Goal: Task Accomplishment & Management: Complete application form

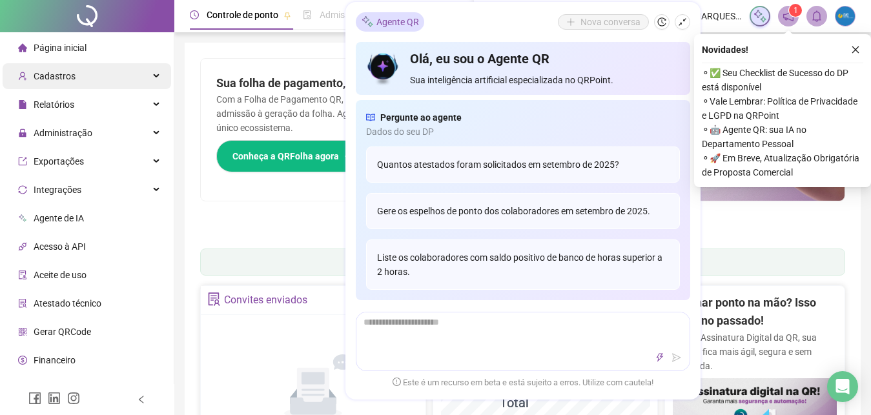
click at [100, 82] on div "Cadastros" at bounding box center [87, 76] width 169 height 26
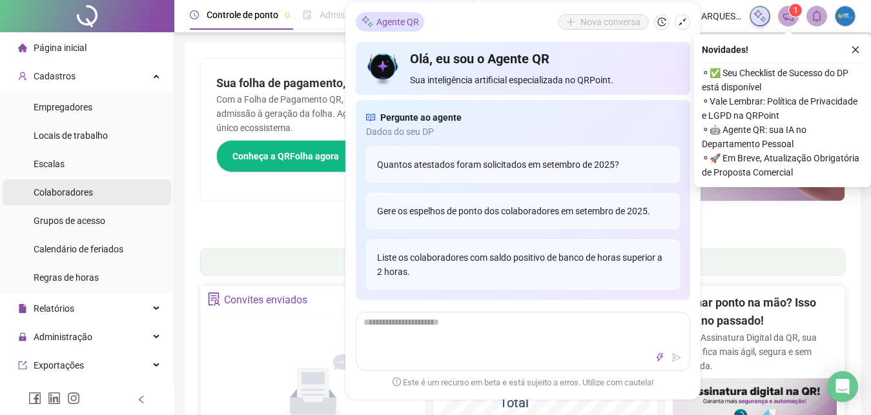
click at [77, 196] on span "Colaboradores" at bounding box center [63, 192] width 59 height 10
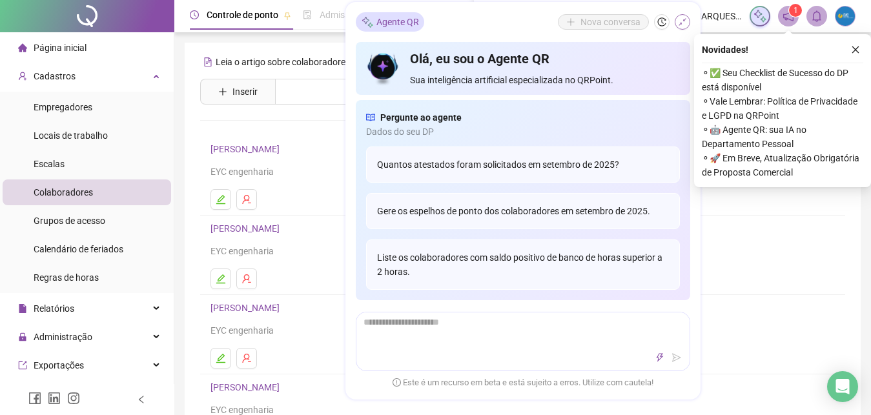
click at [681, 21] on icon "shrink" at bounding box center [682, 21] width 9 height 9
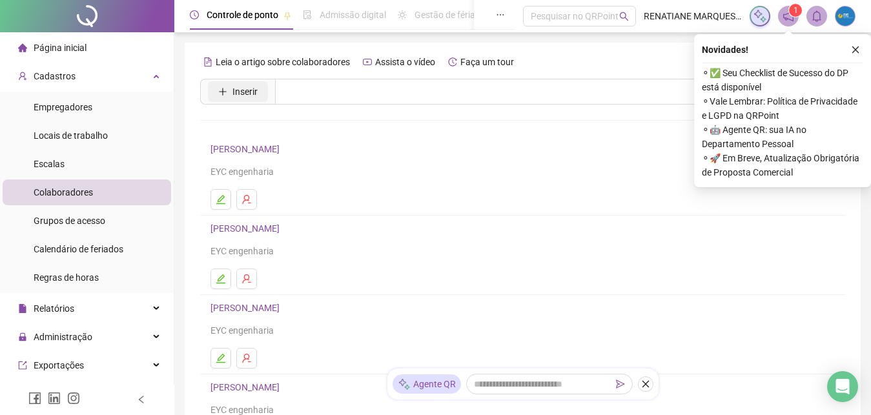
click at [251, 95] on span "Inserir" at bounding box center [245, 92] width 25 height 14
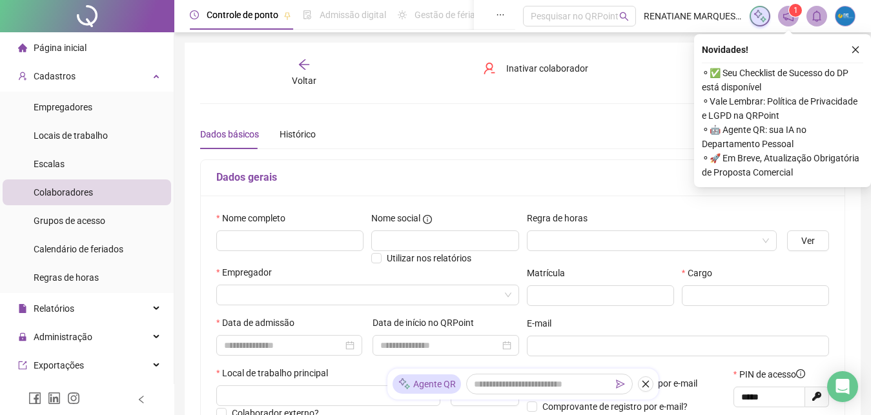
type input "*****"
click at [275, 241] on input "text" at bounding box center [289, 241] width 147 height 21
type input "**********"
click at [617, 244] on input "search" at bounding box center [646, 240] width 223 height 19
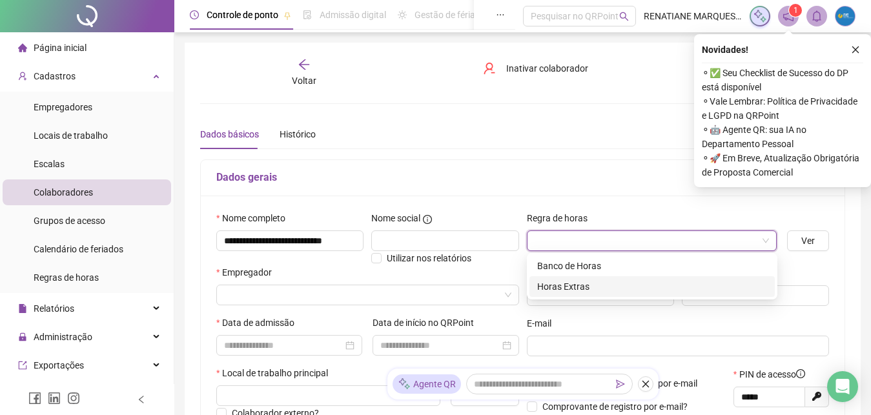
click at [583, 288] on div "Horas Extras" at bounding box center [652, 287] width 230 height 14
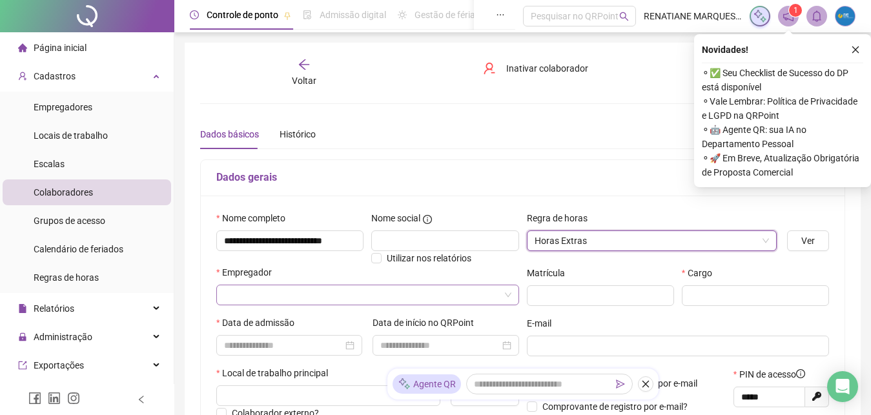
click at [497, 297] on input "search" at bounding box center [362, 294] width 276 height 19
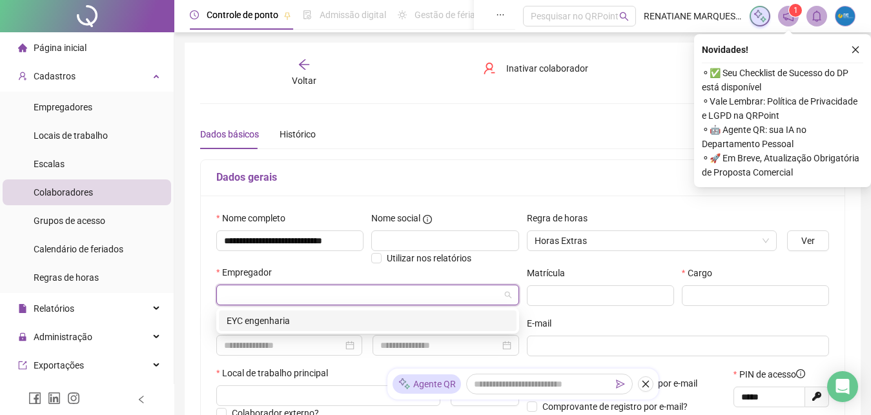
click at [233, 320] on div "EYC engenharia" at bounding box center [368, 321] width 282 height 14
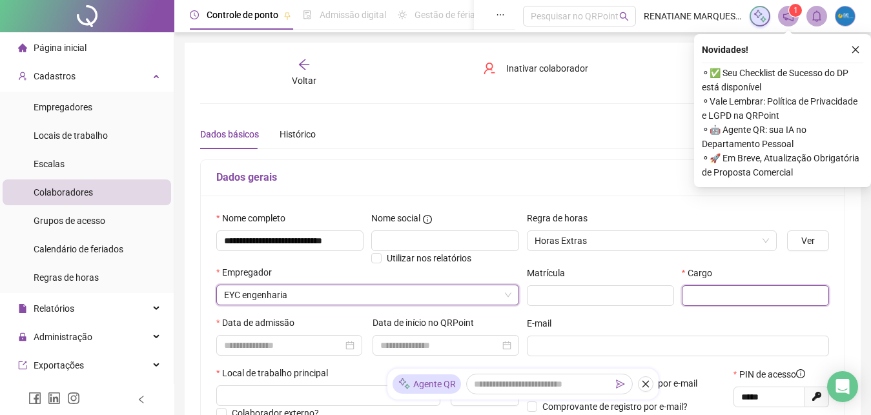
click at [732, 296] on input "text" at bounding box center [755, 295] width 147 height 21
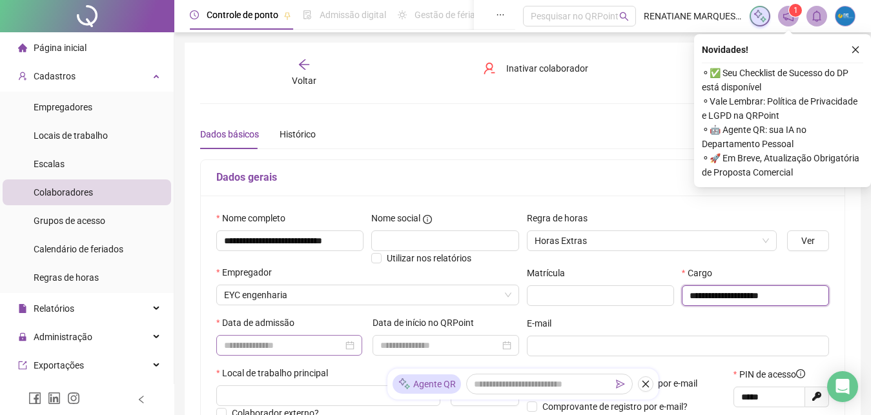
click at [353, 343] on div at bounding box center [289, 345] width 130 height 14
type input "**********"
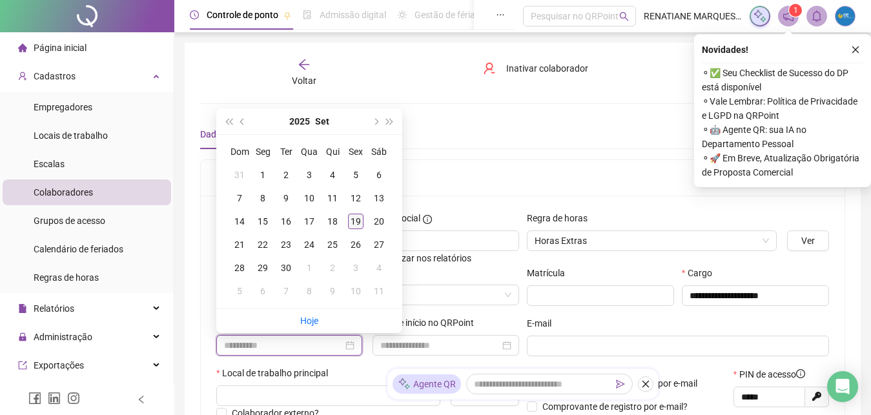
type input "**********"
click at [357, 220] on div "19" at bounding box center [356, 222] width 16 height 16
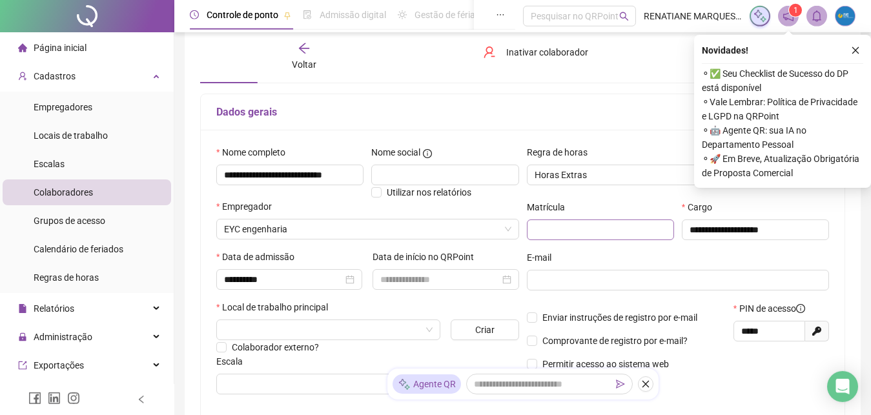
scroll to position [66, 0]
click at [428, 331] on span at bounding box center [328, 329] width 209 height 19
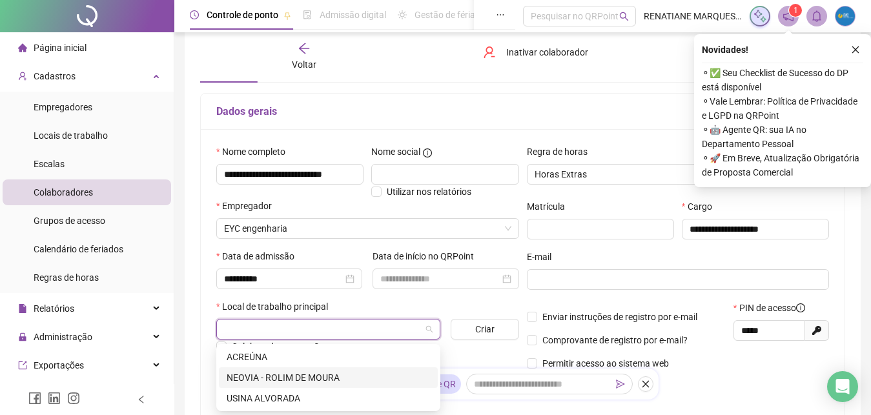
click at [316, 380] on div "NEOVIA - ROLIM DE MOURA" at bounding box center [328, 378] width 203 height 14
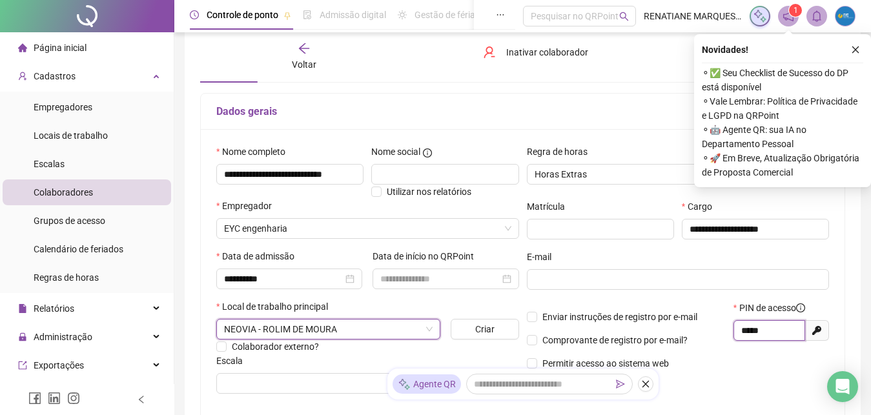
click at [778, 335] on input "*****" at bounding box center [769, 331] width 54 height 14
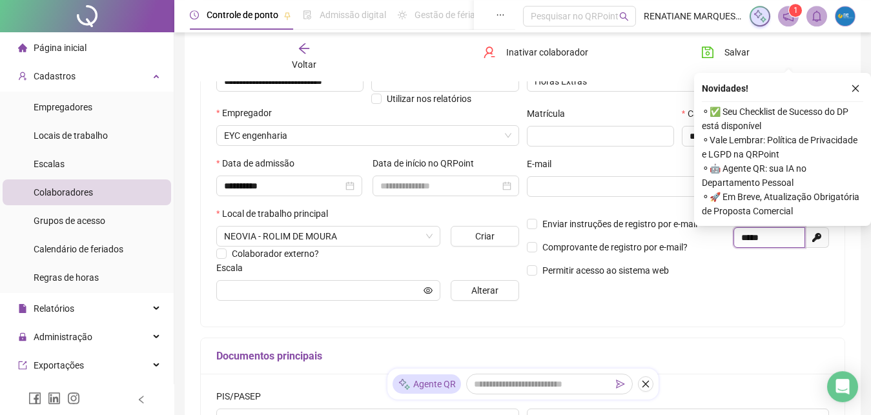
scroll to position [198, 0]
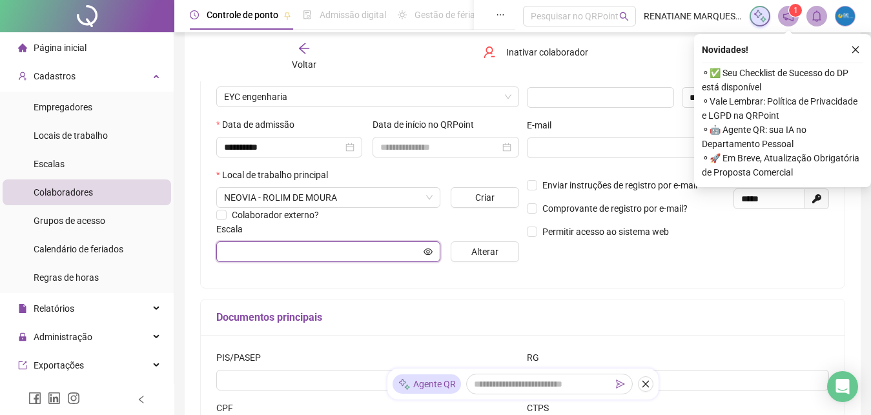
click at [430, 249] on icon "eye" at bounding box center [428, 251] width 9 height 9
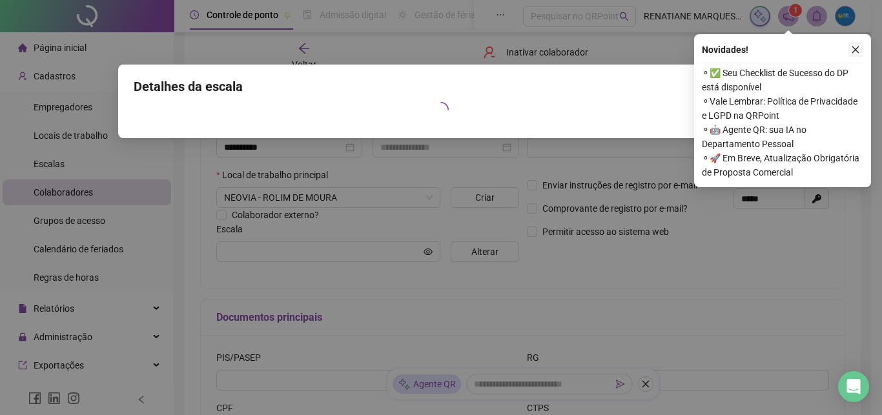
click at [862, 48] on button "button" at bounding box center [856, 50] width 16 height 16
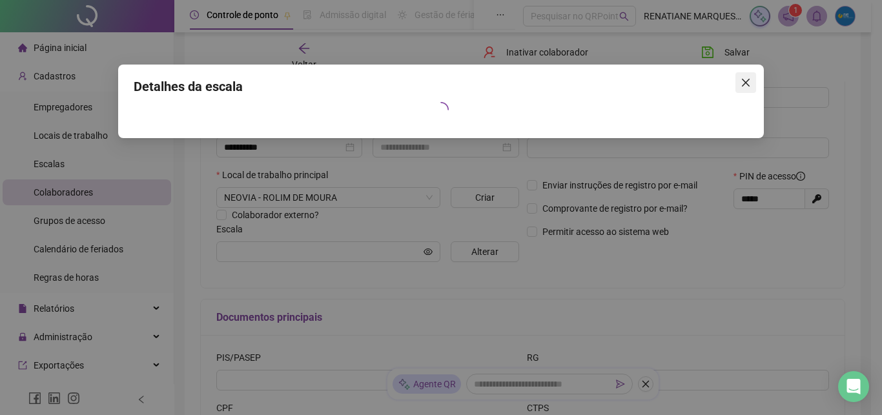
click at [742, 79] on icon "close" at bounding box center [746, 83] width 10 height 10
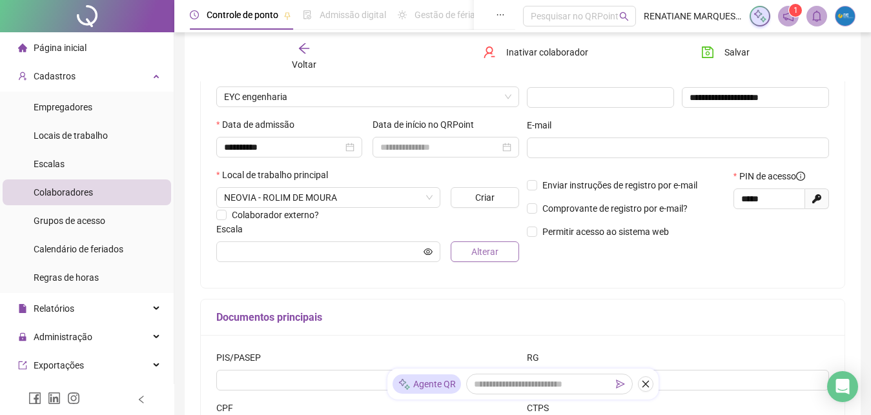
click at [479, 257] on span "Alterar" at bounding box center [485, 252] width 27 height 14
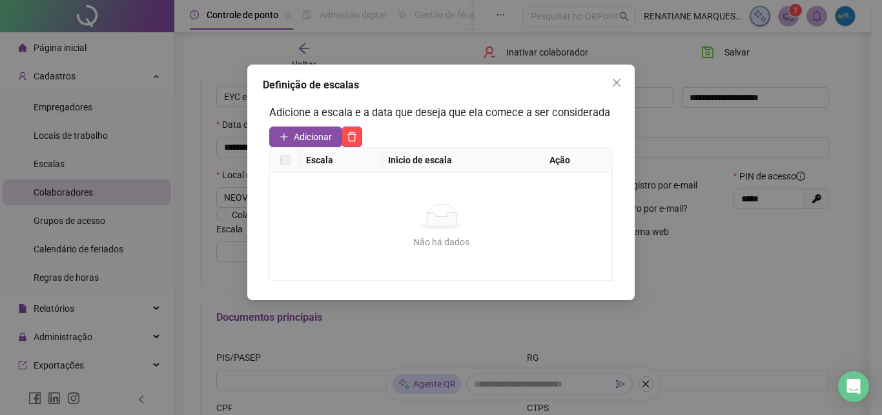
click at [285, 160] on label at bounding box center [285, 160] width 10 height 14
click at [308, 131] on span "Adicionar" at bounding box center [313, 137] width 38 height 14
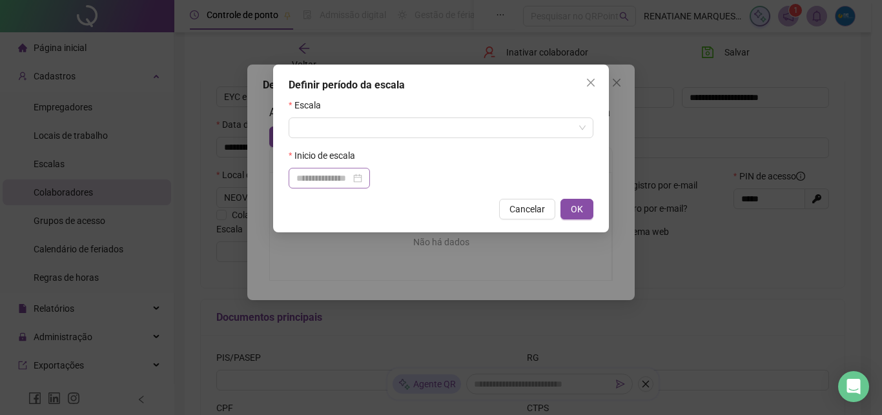
click at [362, 179] on div at bounding box center [329, 178] width 66 height 14
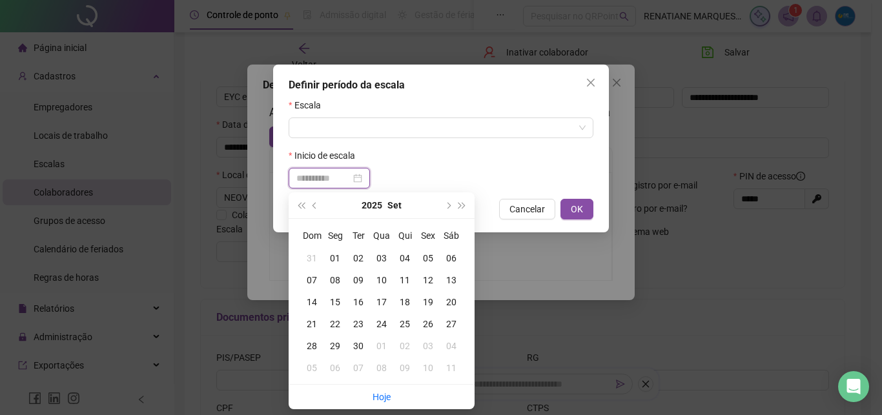
type input "**********"
drag, startPoint x: 434, startPoint y: 302, endPoint x: 380, endPoint y: 220, distance: 98.9
click at [434, 302] on div "19" at bounding box center [428, 302] width 23 height 14
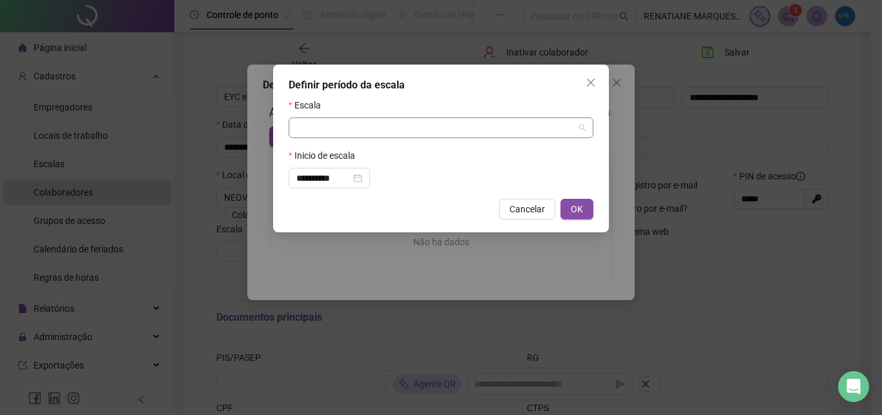
click at [362, 131] on input "search" at bounding box center [435, 127] width 278 height 19
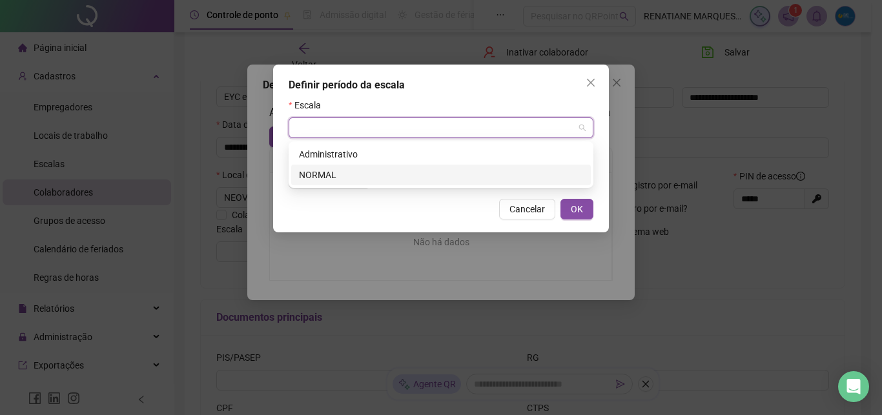
click at [342, 176] on div "NORMAL" at bounding box center [441, 175] width 284 height 14
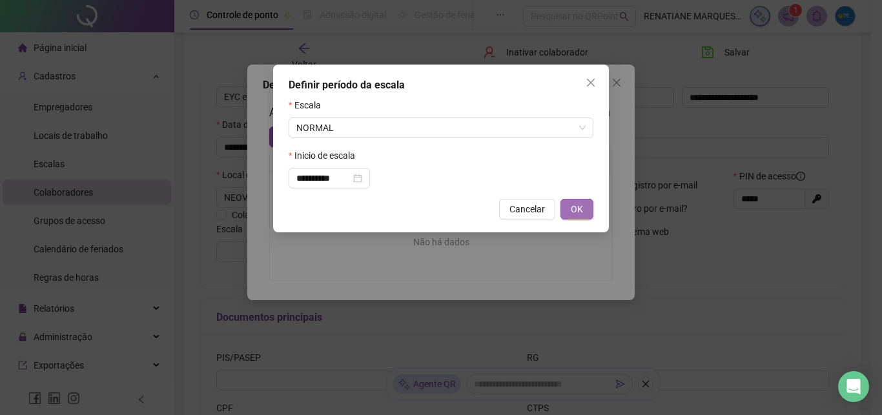
click at [583, 211] on span "OK" at bounding box center [577, 209] width 12 height 14
type input "******"
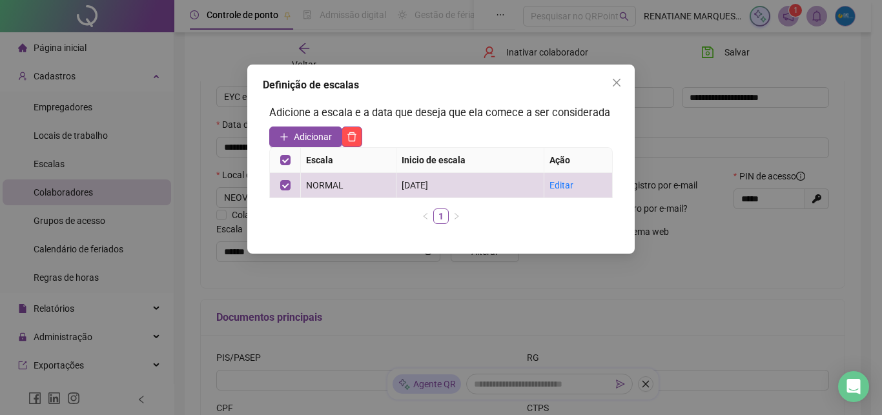
click at [638, 289] on div "Definição de escalas Adicione a escala e a data que deseja que ela comece a ser…" at bounding box center [441, 207] width 882 height 415
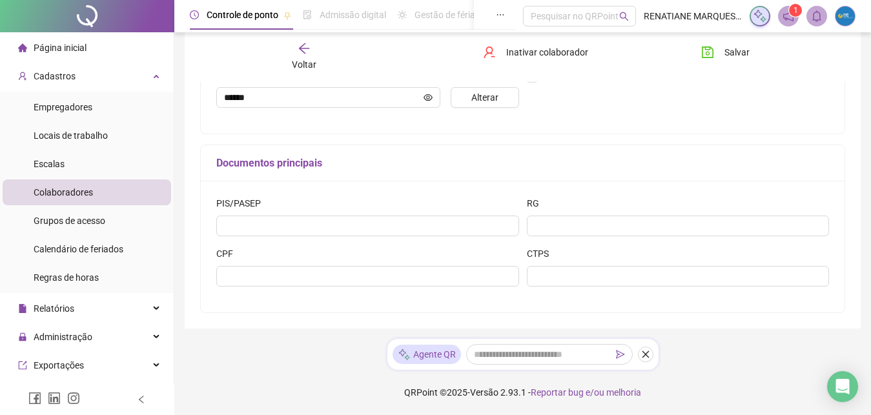
scroll to position [90, 0]
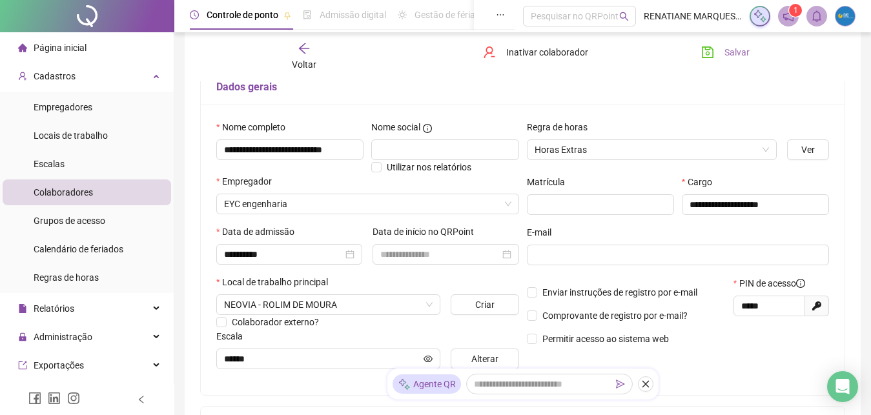
click at [705, 48] on icon "save" at bounding box center [708, 53] width 12 height 12
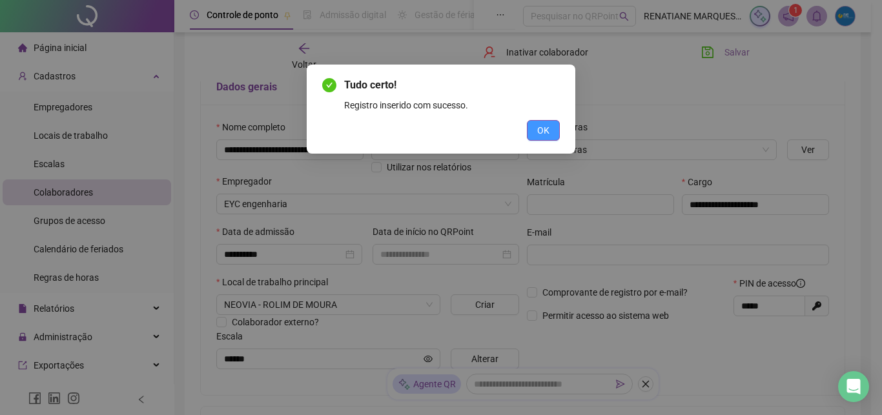
click at [546, 125] on span "OK" at bounding box center [543, 130] width 12 height 14
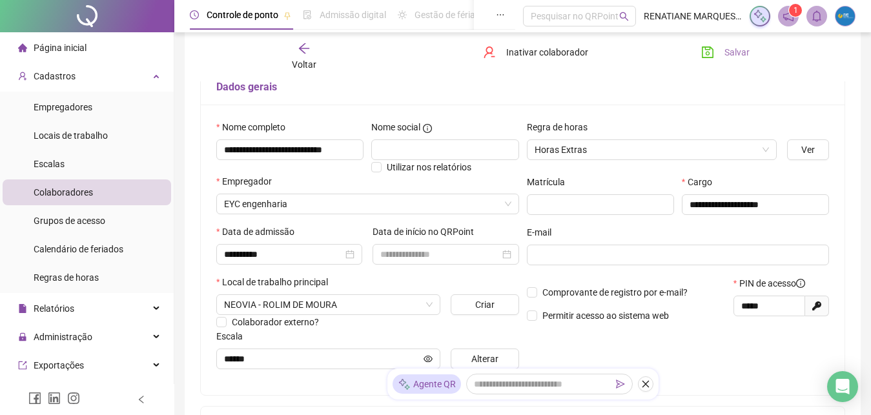
click at [304, 52] on icon "arrow-left" at bounding box center [304, 48] width 10 height 10
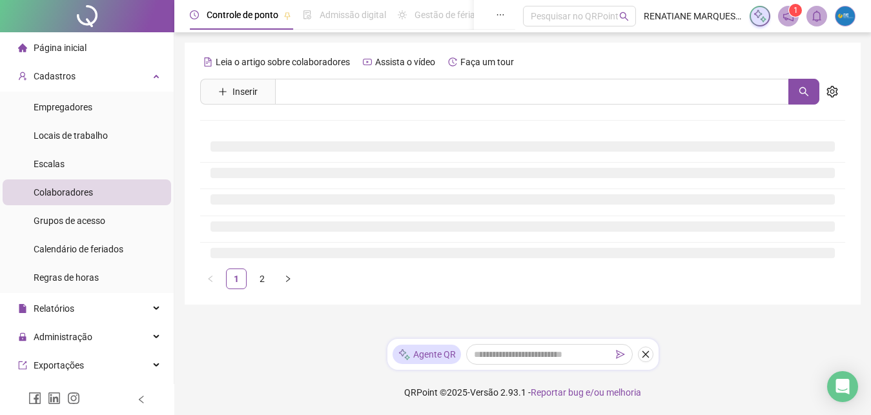
scroll to position [0, 0]
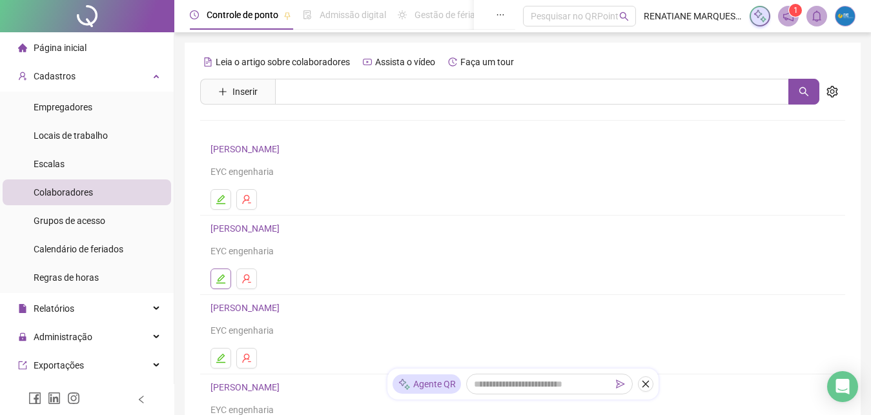
click at [225, 286] on button "button" at bounding box center [221, 279] width 21 height 21
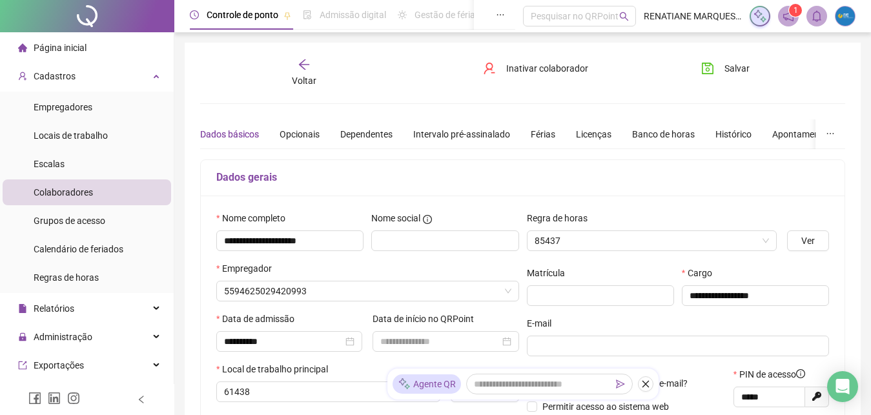
type input "******"
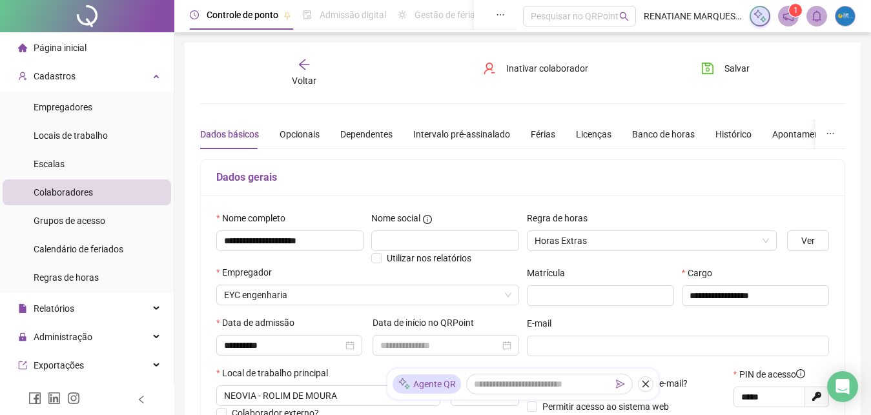
click at [75, 47] on span "Página inicial" at bounding box center [60, 48] width 53 height 10
